Goal: Transaction & Acquisition: Purchase product/service

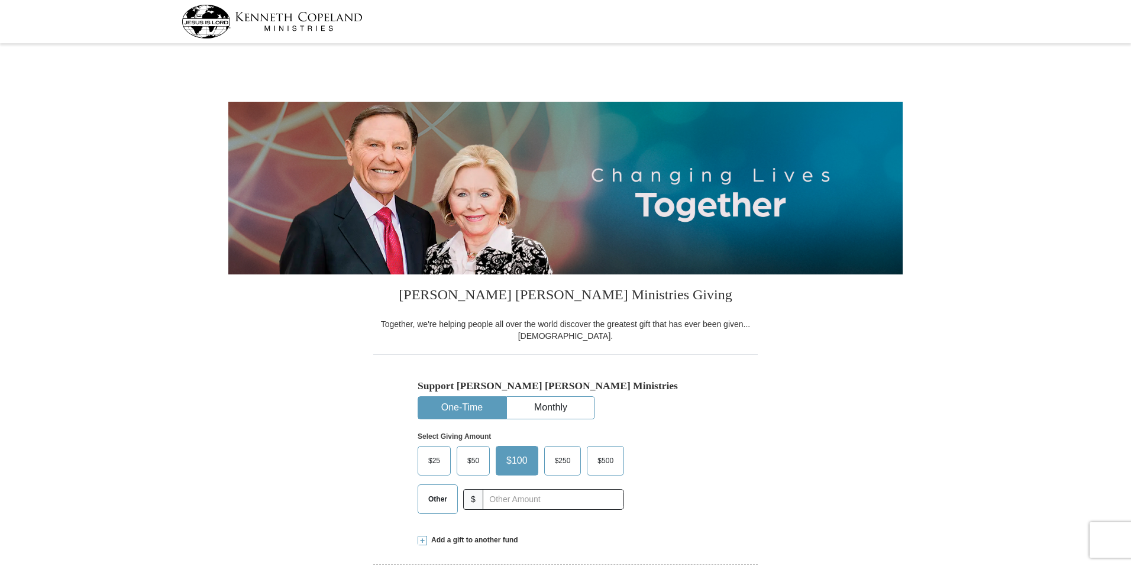
select select "IL"
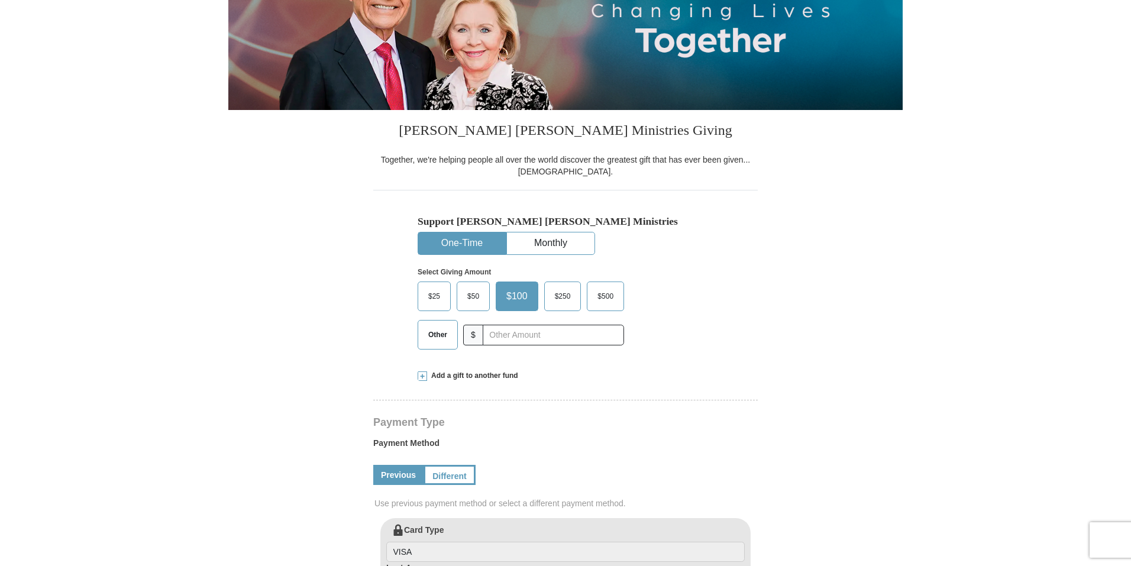
scroll to position [177, 0]
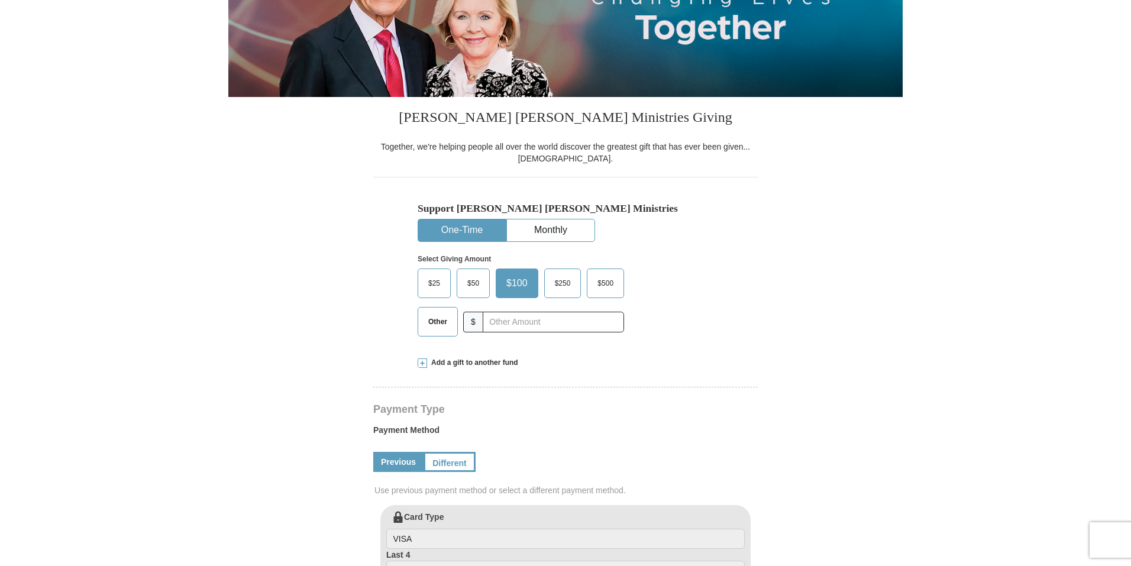
click at [440, 326] on span "Other" at bounding box center [437, 322] width 31 height 18
click at [0, 0] on input "Other" at bounding box center [0, 0] width 0 height 0
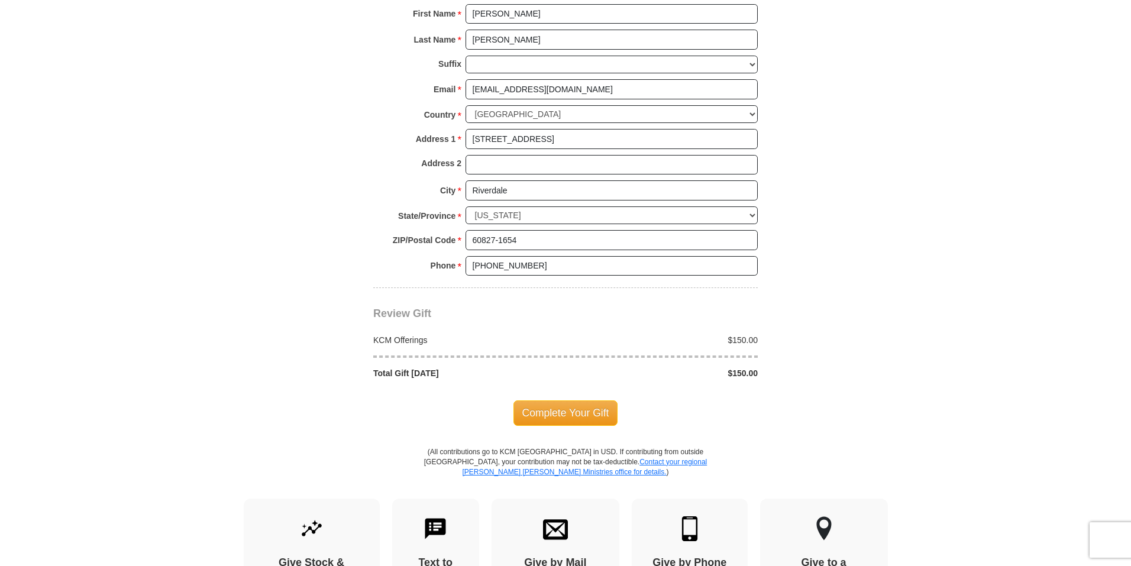
scroll to position [828, 0]
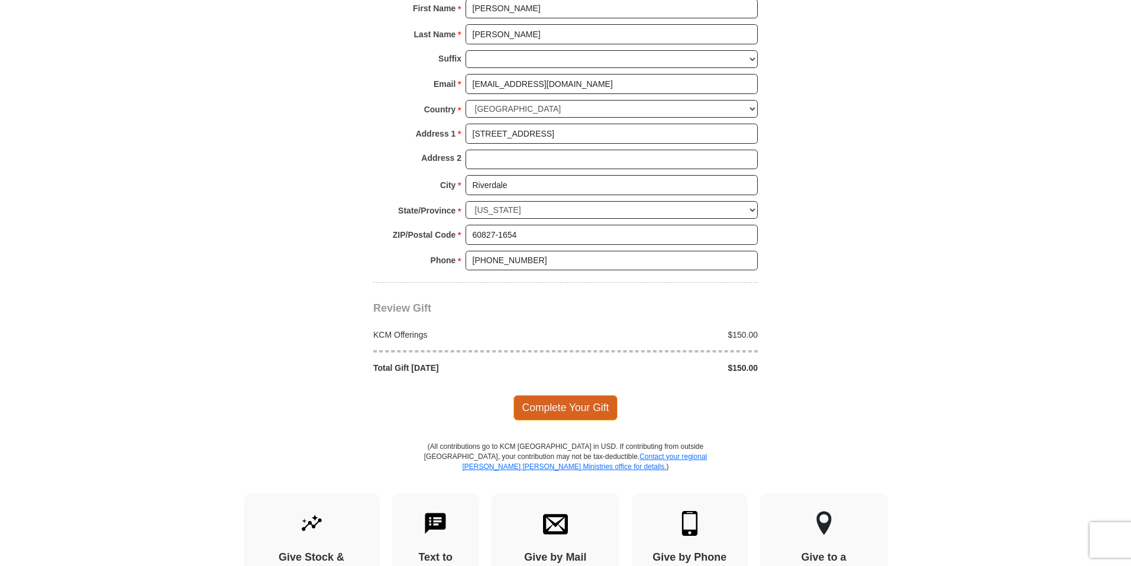
type input "150"
click at [572, 408] on span "Complete Your Gift" at bounding box center [565, 407] width 105 height 25
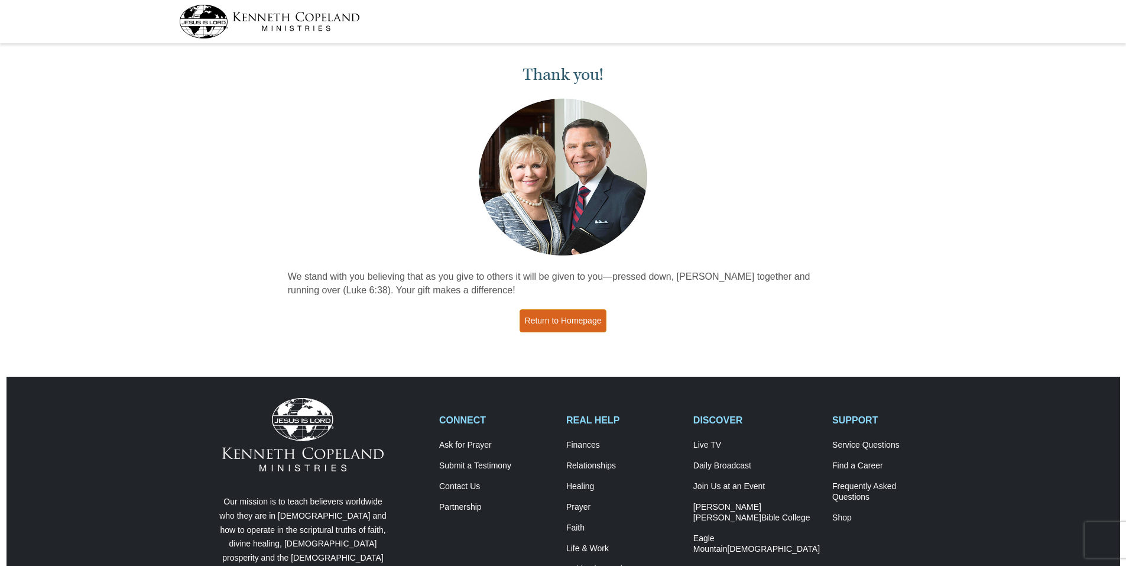
click at [556, 318] on link "Return to Homepage" at bounding box center [564, 320] width 88 height 23
